Goal: Find contact information: Find contact information

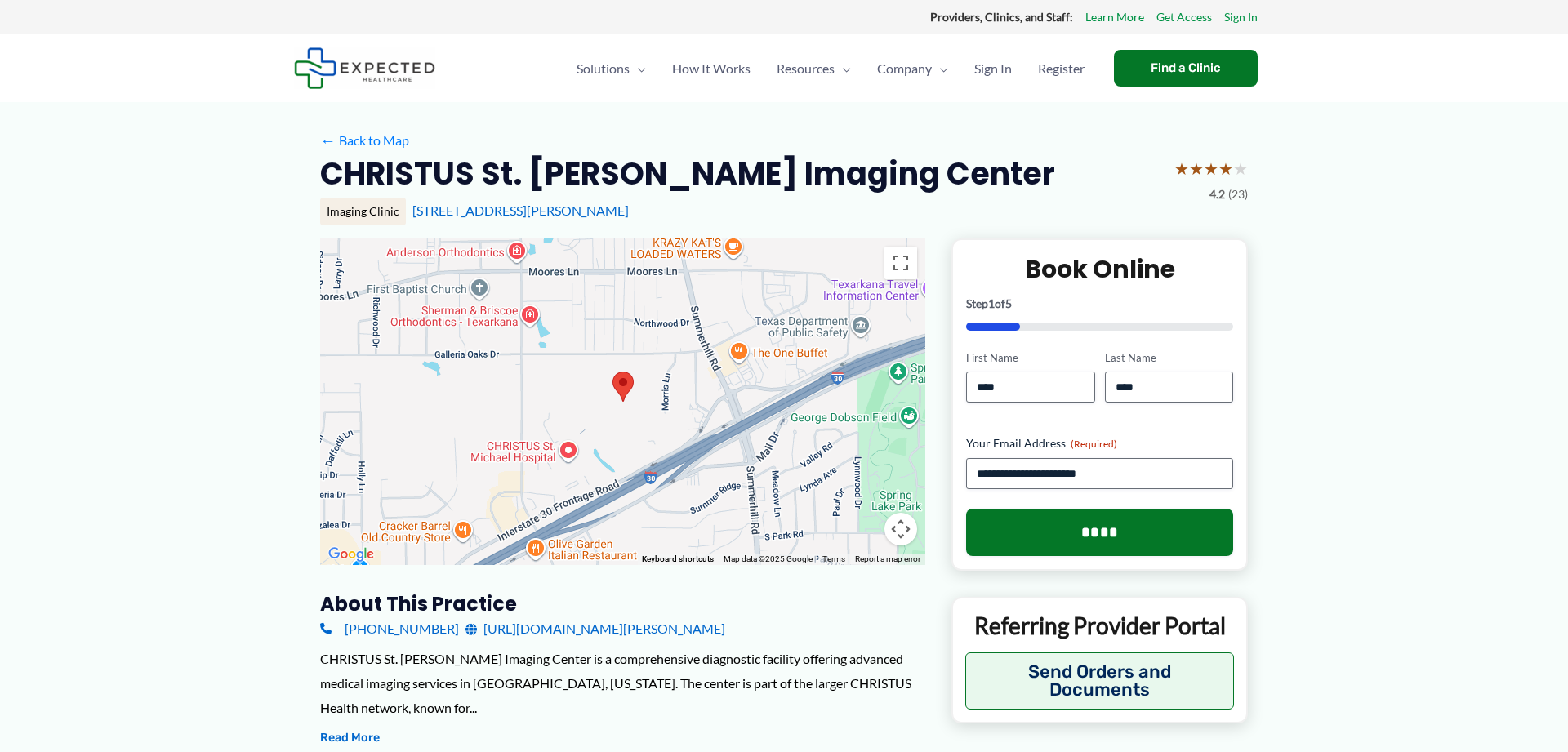
scroll to position [83, 0]
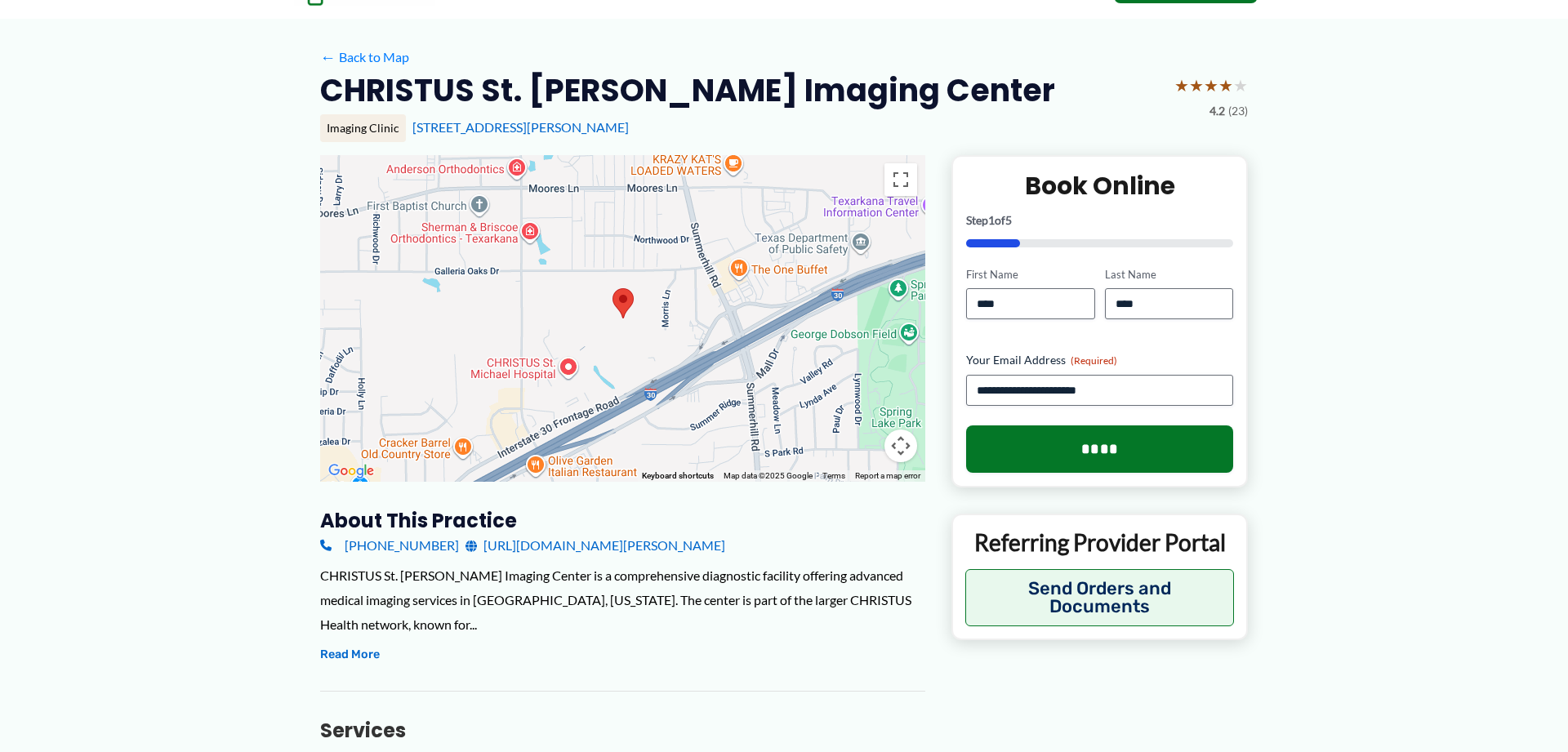
click at [705, 542] on link "[URL][DOMAIN_NAME][PERSON_NAME]" at bounding box center [595, 545] width 259 height 24
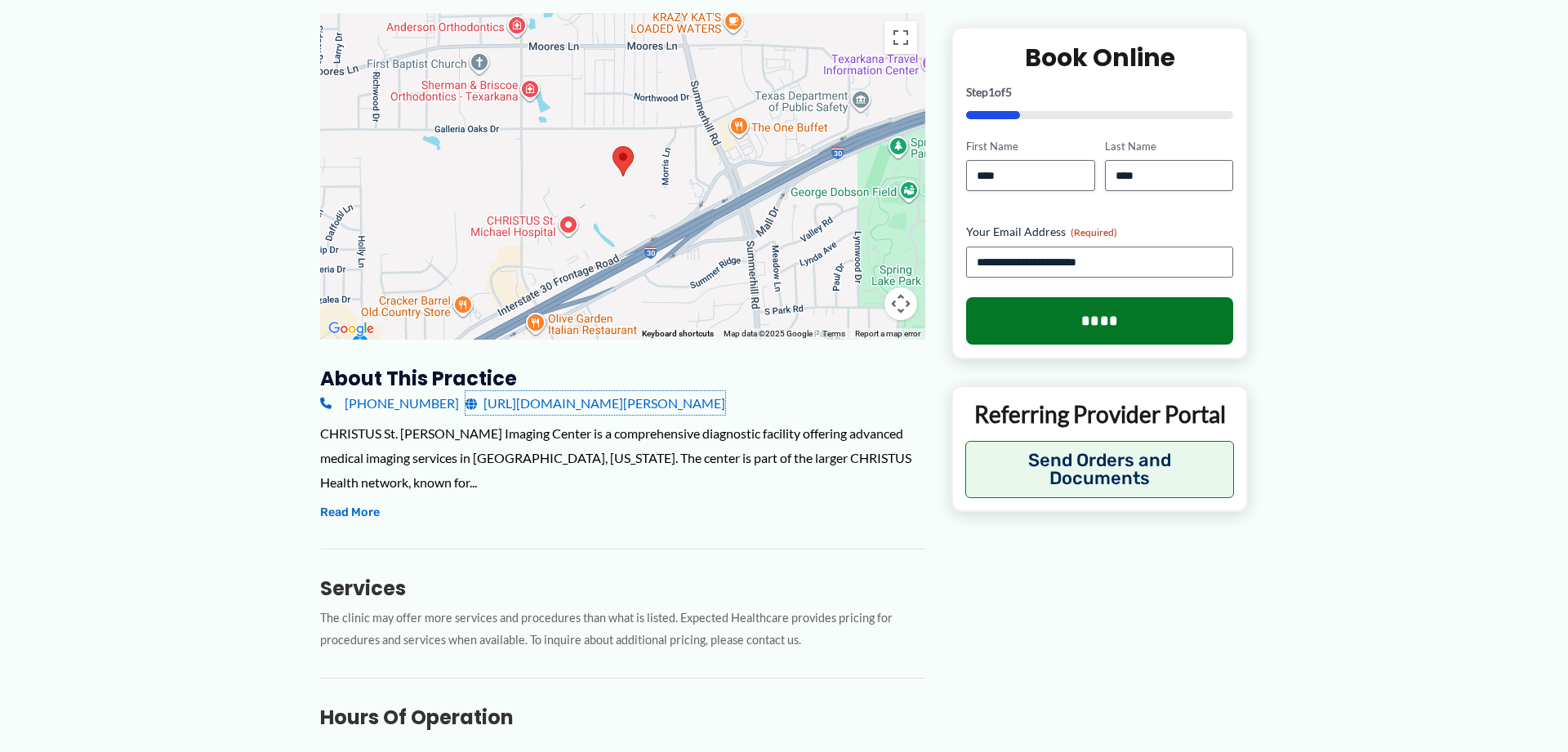
scroll to position [250, 0]
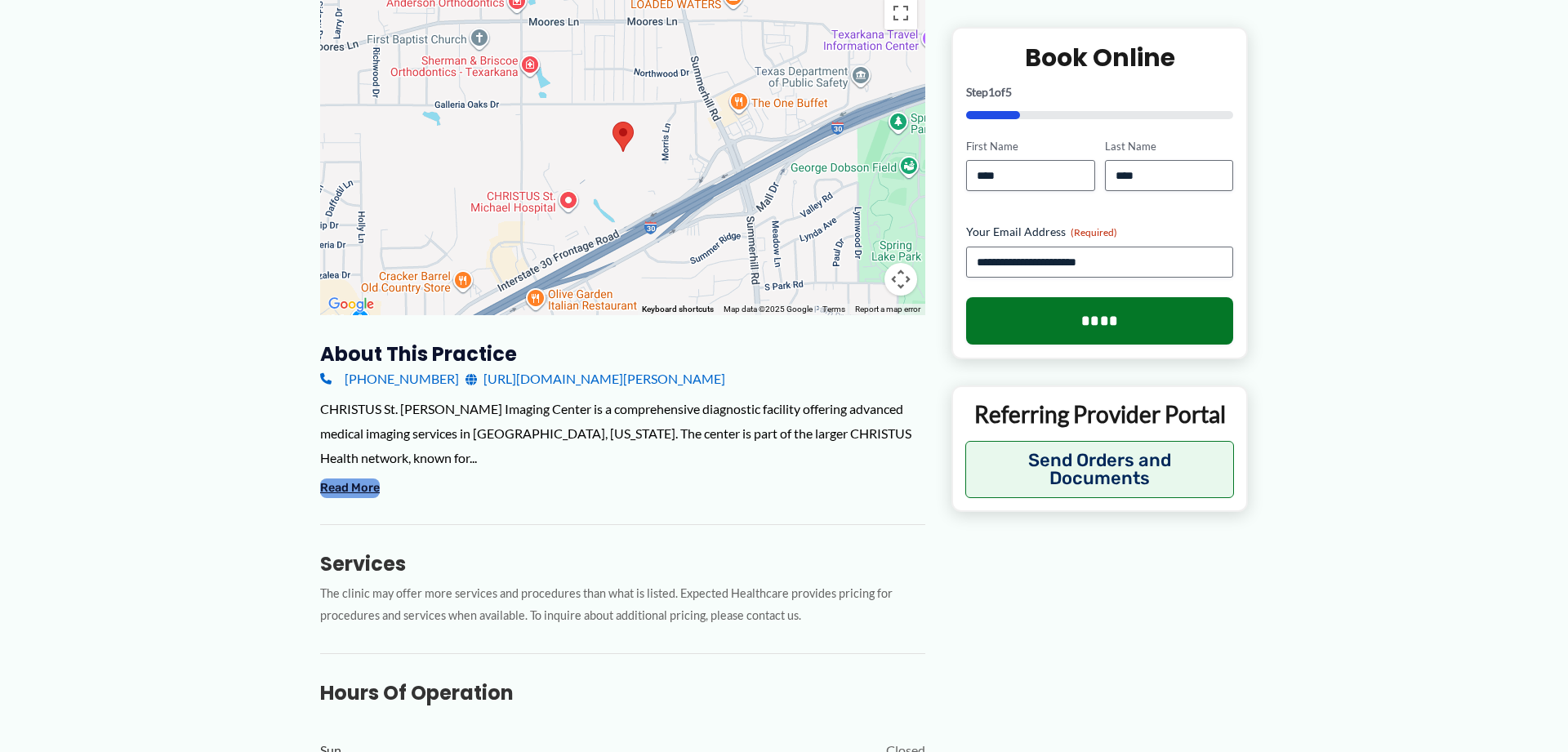
click at [347, 490] on button "Read More" at bounding box center [350, 488] width 60 height 20
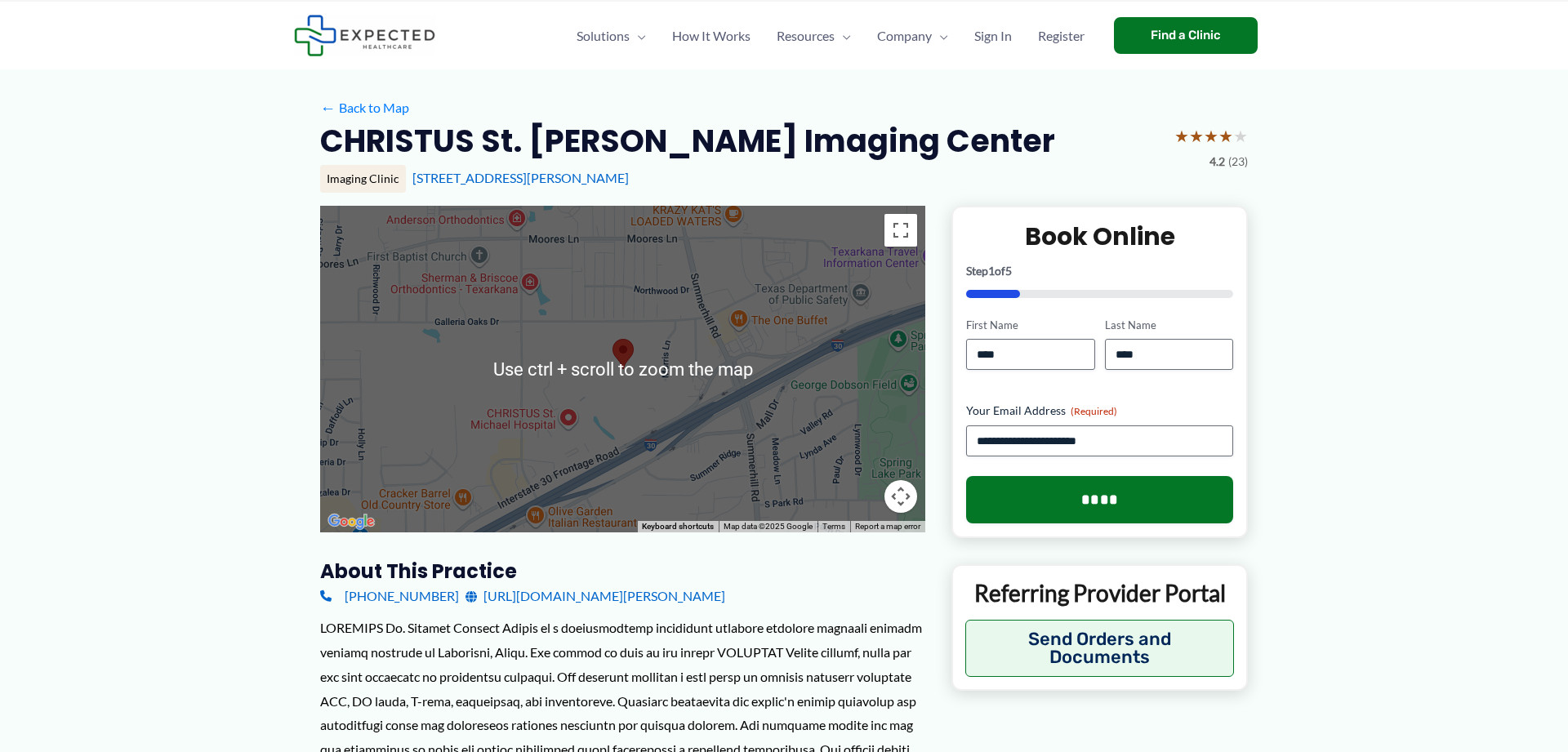
scroll to position [0, 0]
